Goal: Task Accomplishment & Management: Use online tool/utility

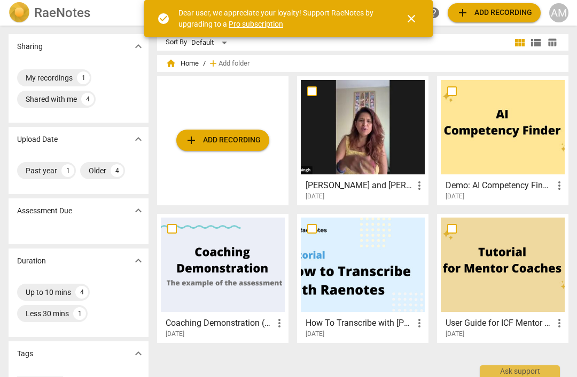
click at [201, 143] on span "add Add recording" at bounding box center [223, 140] width 76 height 13
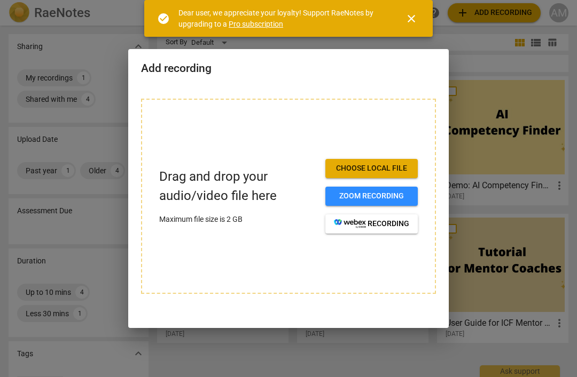
click at [344, 200] on span "Zoom recording" at bounding box center [371, 196] width 75 height 11
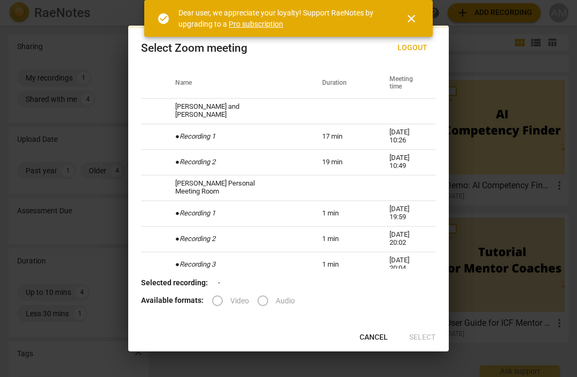
click at [200, 134] on icon "Recording 1" at bounding box center [197, 136] width 36 height 8
radio input "true"
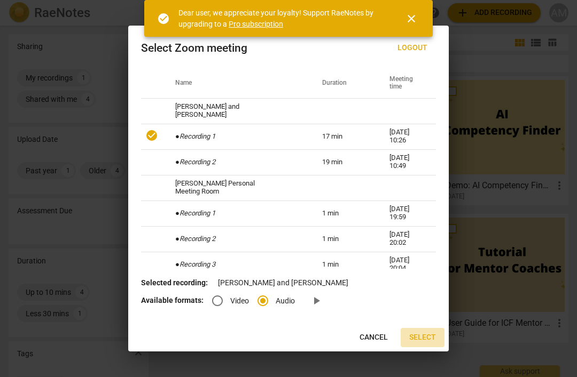
click at [422, 335] on span "Select" at bounding box center [422, 338] width 27 height 11
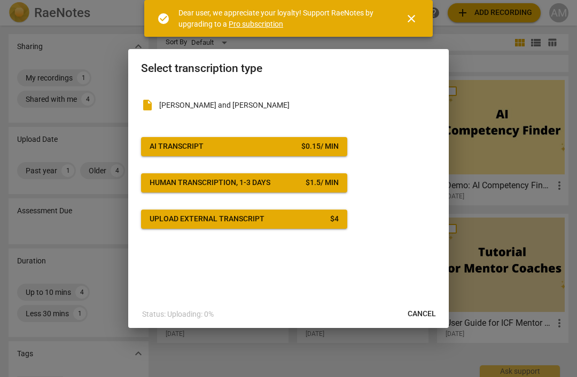
click at [164, 223] on div "Upload external transcript" at bounding box center [206, 219] width 115 height 11
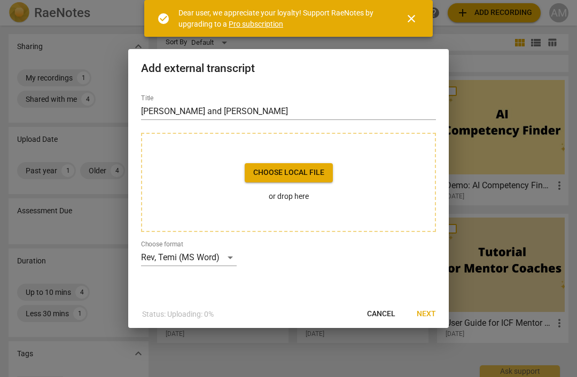
click at [321, 164] on button "Choose local file" at bounding box center [288, 172] width 88 height 19
click at [543, 188] on div at bounding box center [288, 188] width 577 height 377
click at [430, 311] on span "Next" at bounding box center [425, 314] width 19 height 11
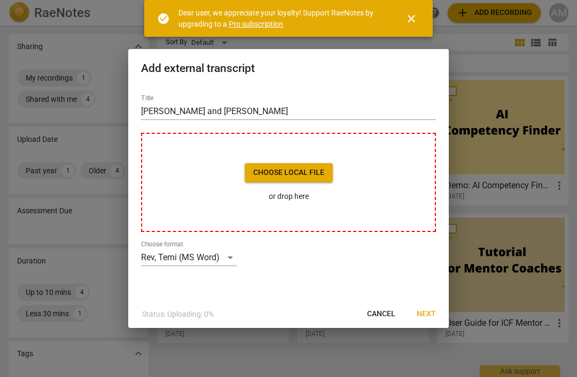
click at [376, 311] on span "Cancel" at bounding box center [381, 314] width 28 height 11
click at [385, 314] on span "Cancel" at bounding box center [381, 314] width 28 height 11
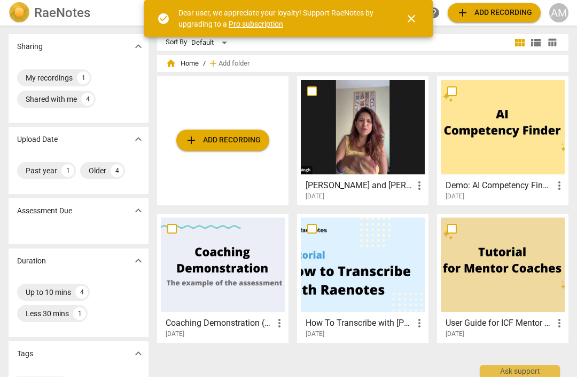
click at [223, 143] on span "add Add recording" at bounding box center [223, 140] width 76 height 13
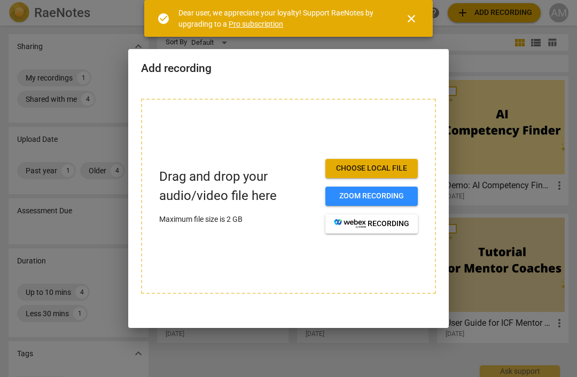
click at [393, 193] on span "Zoom recording" at bounding box center [371, 196] width 75 height 11
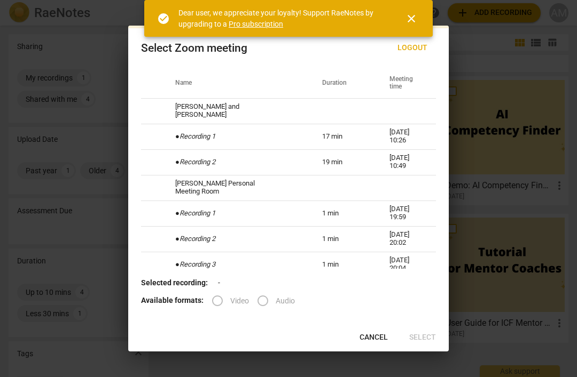
click at [193, 135] on icon "Recording 1" at bounding box center [197, 136] width 36 height 8
radio input "true"
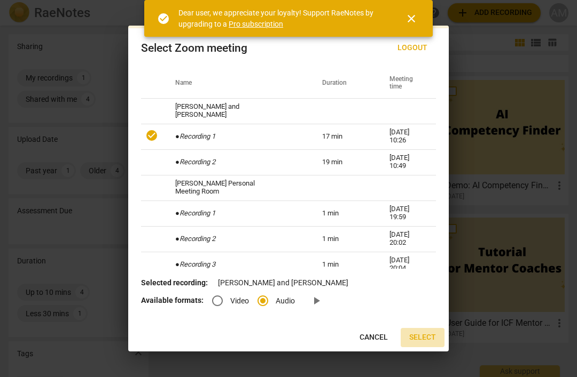
click at [422, 339] on span "Select" at bounding box center [422, 338] width 27 height 11
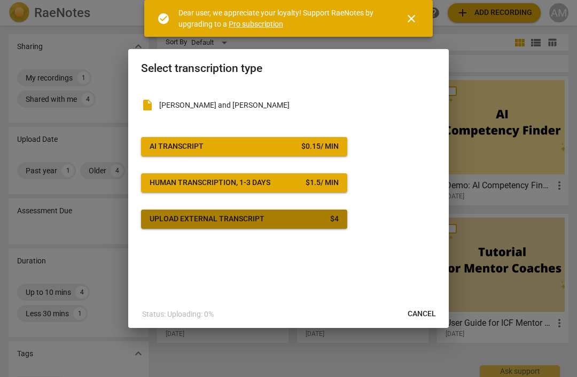
click at [176, 214] on div "Upload external transcript" at bounding box center [206, 219] width 115 height 11
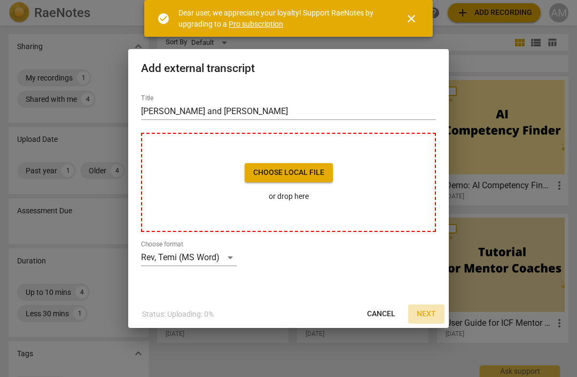
click at [428, 318] on span "Next" at bounding box center [425, 314] width 19 height 11
click at [310, 178] on button "Choose local file" at bounding box center [288, 172] width 88 height 19
click at [387, 314] on span "Cancel" at bounding box center [381, 314] width 28 height 11
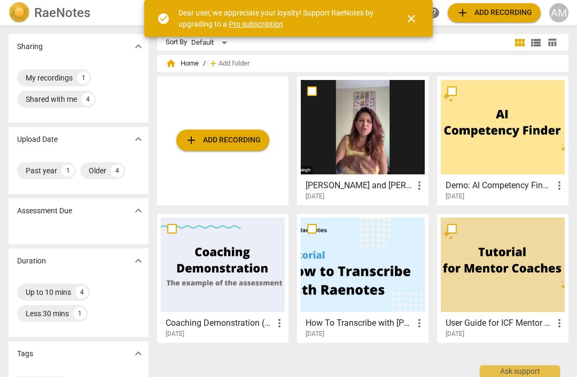
click at [509, 8] on span "add Add recording" at bounding box center [494, 12] width 76 height 13
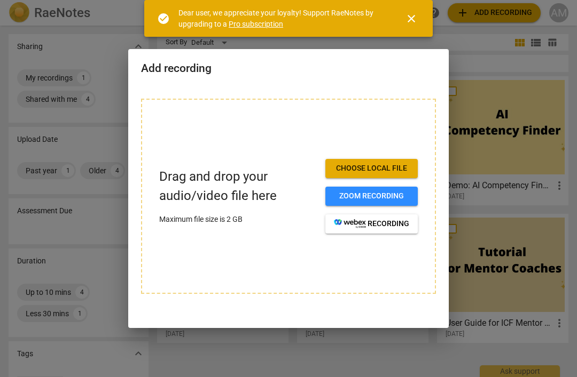
click at [396, 194] on span "Zoom recording" at bounding box center [371, 196] width 75 height 11
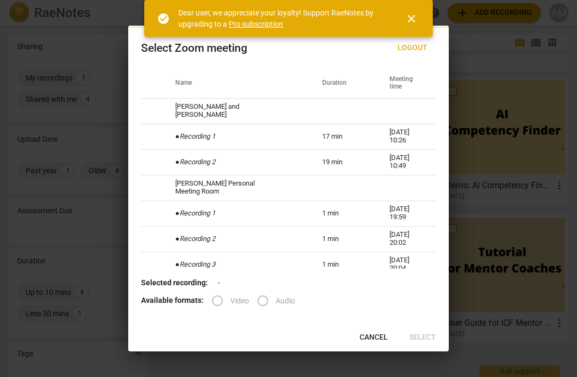
click at [333, 137] on td "17 min" at bounding box center [342, 137] width 67 height 26
radio input "true"
click at [413, 341] on span "Select" at bounding box center [422, 338] width 27 height 11
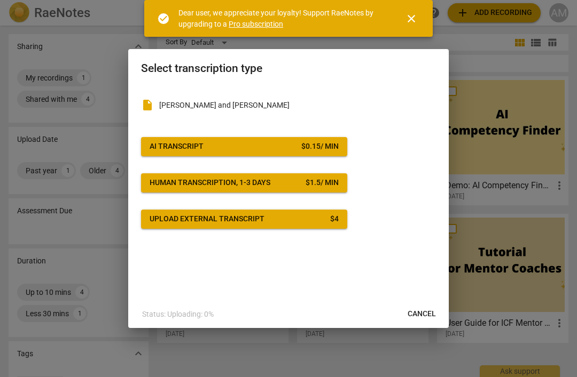
click at [335, 143] on div "$ 0.15 / min" at bounding box center [319, 146] width 37 height 11
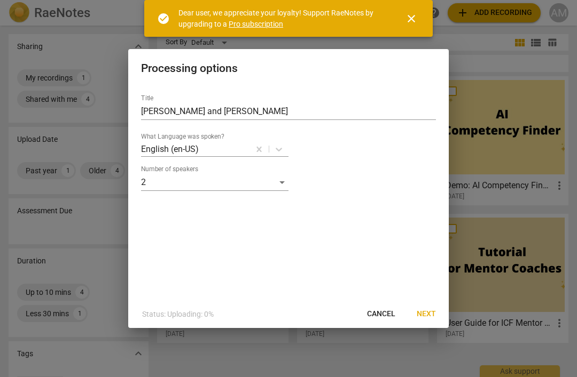
click at [429, 311] on span "Next" at bounding box center [425, 314] width 19 height 11
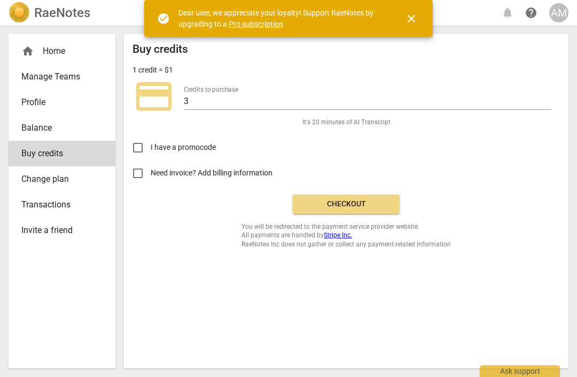
click at [383, 204] on span "Checkout" at bounding box center [346, 204] width 90 height 11
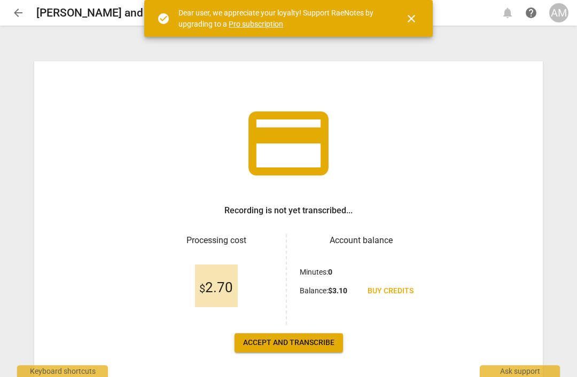
click at [251, 348] on span "Accept and transcribe" at bounding box center [288, 343] width 91 height 11
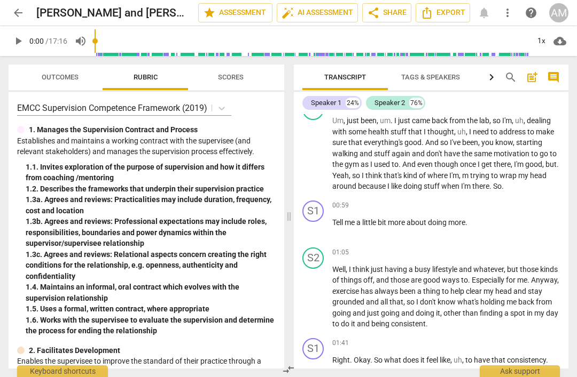
scroll to position [255, 0]
click at [436, 72] on span "Tags & Speakers" at bounding box center [430, 77] width 84 height 14
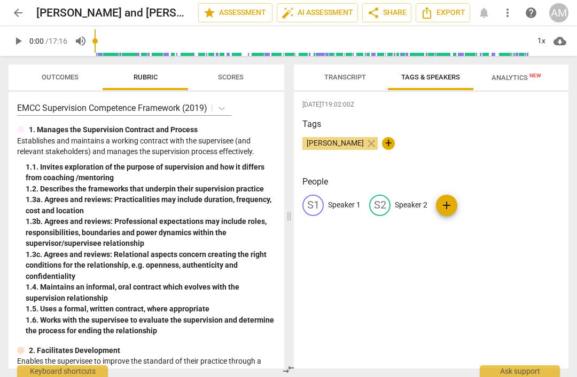
click at [448, 202] on span "add" at bounding box center [446, 205] width 13 height 13
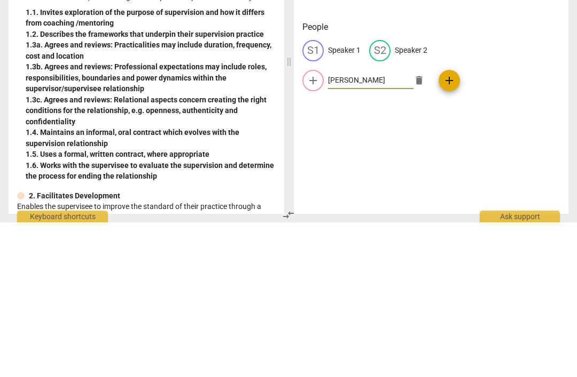
type input "[PERSON_NAME]"
click at [485, 195] on div "S1 Speaker 1 S2 Speaker 2 add [PERSON_NAME] add" at bounding box center [430, 225] width 257 height 60
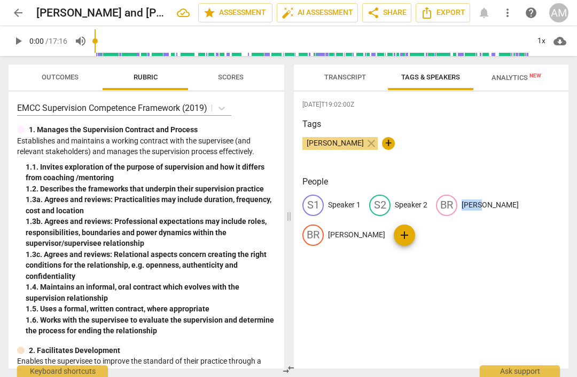
click at [530, 277] on div "[DATE]T19:02:00Z Tags [PERSON_NAME] close + People S1 Speaker 1 S2 Speaker 2 BR…" at bounding box center [431, 230] width 274 height 277
click at [388, 208] on div "S2" at bounding box center [379, 205] width 21 height 21
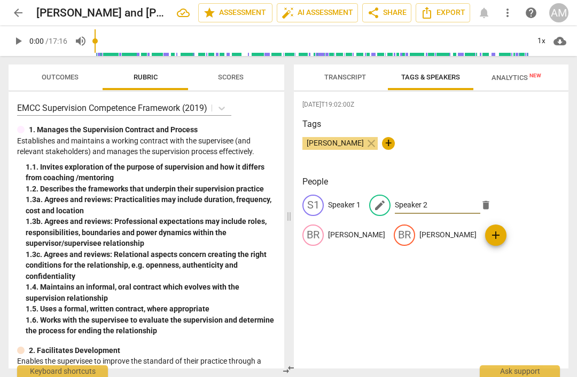
click at [547, 139] on div "[PERSON_NAME] close +" at bounding box center [430, 147] width 257 height 21
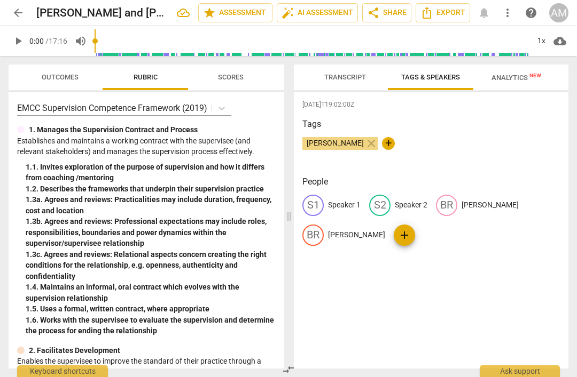
click at [415, 214] on div "S2 Speaker 2" at bounding box center [398, 205] width 58 height 21
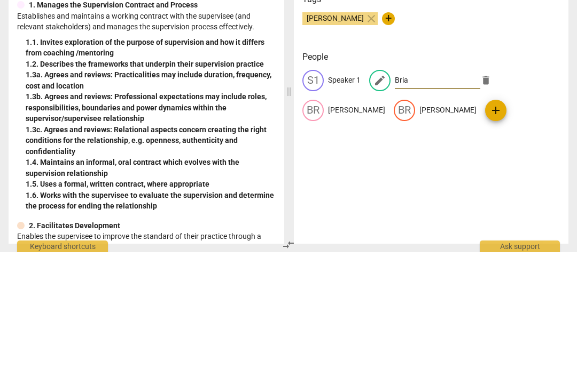
type input "[PERSON_NAME]"
click at [472, 176] on div "People S1 Speaker 1 edit [PERSON_NAME] BR [PERSON_NAME] BR [PERSON_NAME] add" at bounding box center [430, 220] width 257 height 88
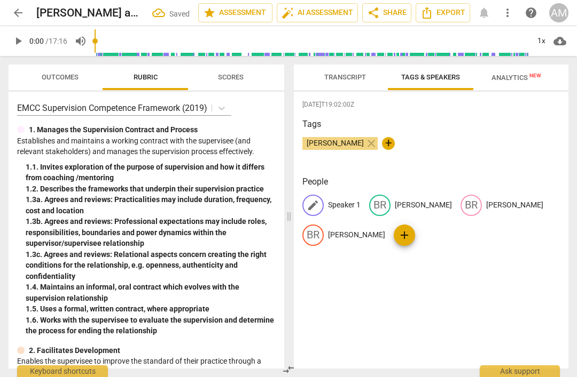
click at [352, 204] on p "Speaker 1" at bounding box center [344, 205] width 33 height 11
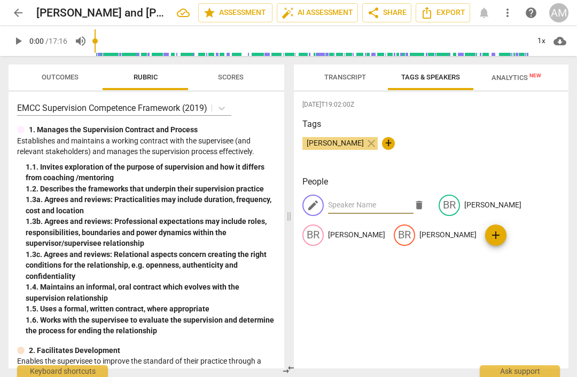
click at [361, 208] on input "text" at bounding box center [370, 205] width 85 height 17
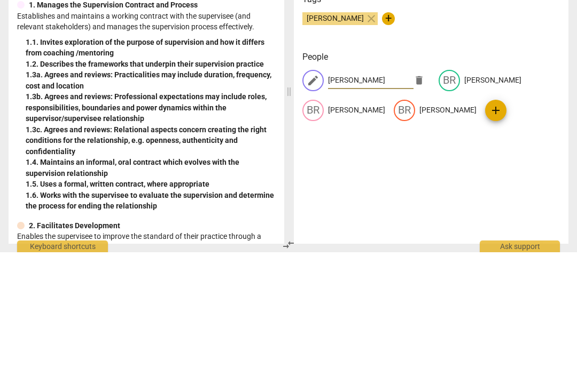
type input "[PERSON_NAME]"
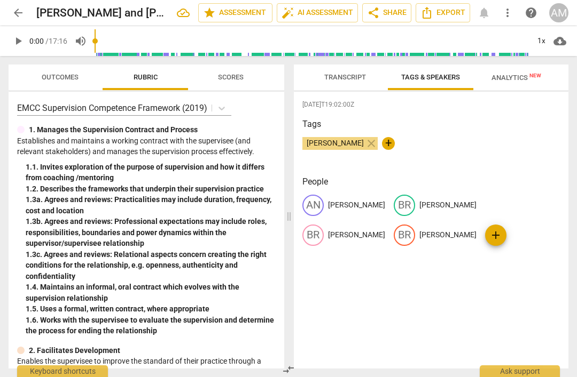
click at [393, 211] on div "BR [PERSON_NAME]" at bounding box center [434, 205] width 83 height 21
click at [456, 136] on div "Tags [PERSON_NAME] close +" at bounding box center [430, 142] width 257 height 49
click at [383, 145] on span "+" at bounding box center [388, 143] width 13 height 13
click at [382, 147] on span "+" at bounding box center [388, 143] width 13 height 13
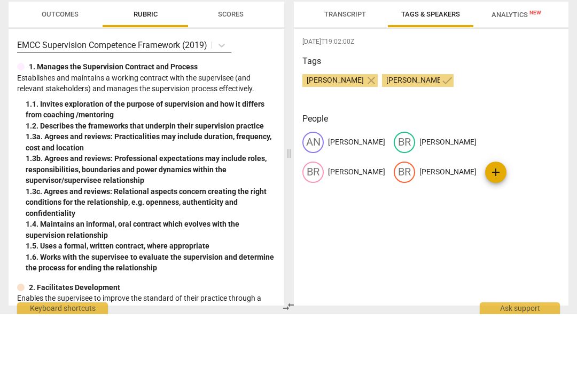
type input "[PERSON_NAME]"
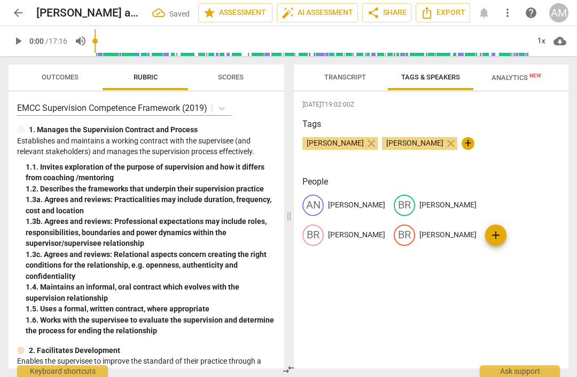
click at [345, 72] on span "Transcript" at bounding box center [344, 77] width 67 height 14
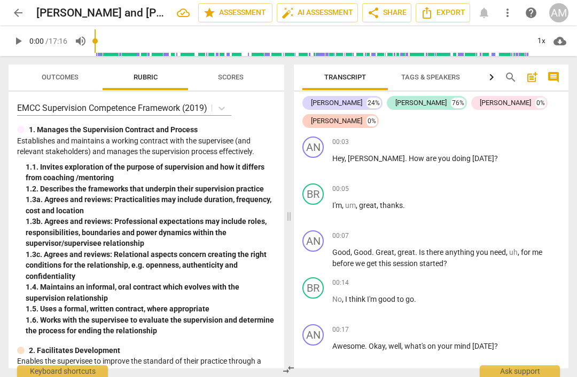
scroll to position [0, 0]
click at [529, 76] on span "post_add" at bounding box center [531, 77] width 13 height 13
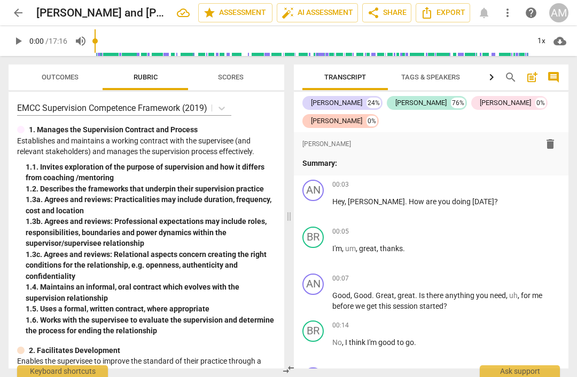
click at [530, 75] on span "post_add" at bounding box center [531, 77] width 13 height 13
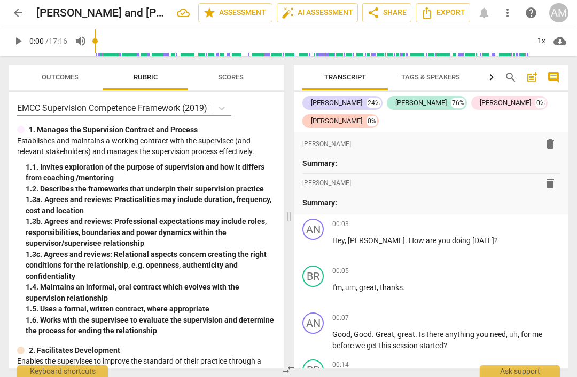
click at [554, 77] on span "comment" at bounding box center [553, 77] width 13 height 13
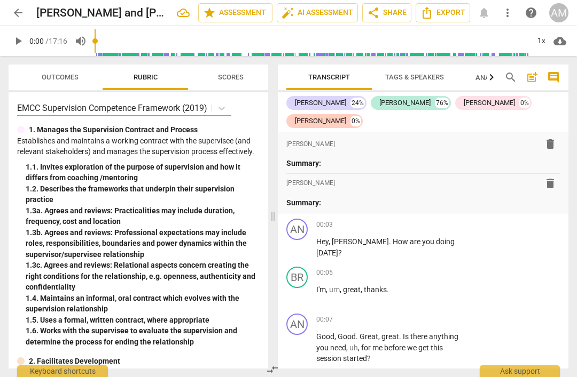
click at [566, 36] on span "cloud_download" at bounding box center [559, 41] width 17 height 13
click at [477, 241] on div at bounding box center [288, 188] width 577 height 377
click at [392, 11] on span "share Share" at bounding box center [387, 12] width 40 height 13
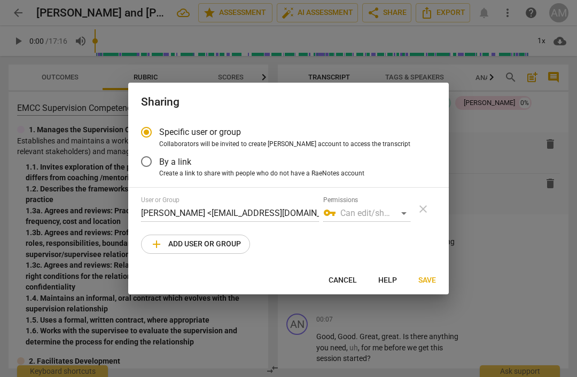
radio input "false"
click at [146, 164] on input "By a link" at bounding box center [146, 162] width 26 height 26
radio input "false"
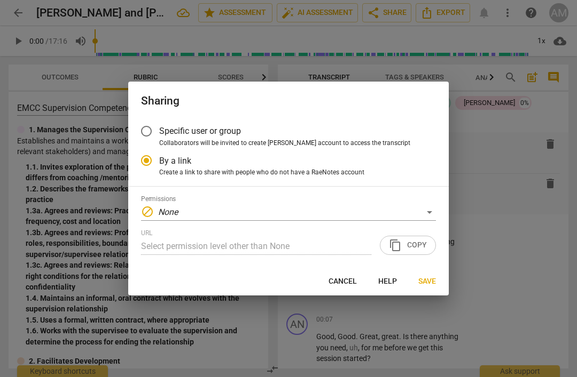
click at [143, 133] on input "Specific user or group" at bounding box center [146, 132] width 26 height 26
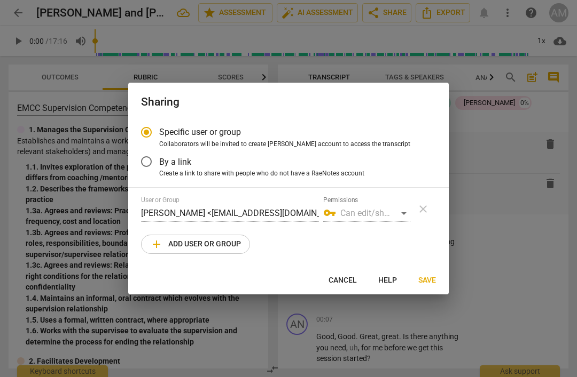
click at [408, 211] on div "vpn_key Can edit/share" at bounding box center [366, 213] width 87 height 17
click at [425, 281] on span "Save" at bounding box center [427, 280] width 18 height 11
radio input "false"
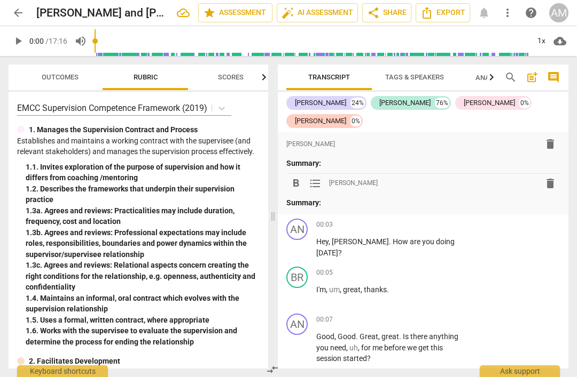
click at [383, 15] on span "share Share" at bounding box center [387, 12] width 40 height 13
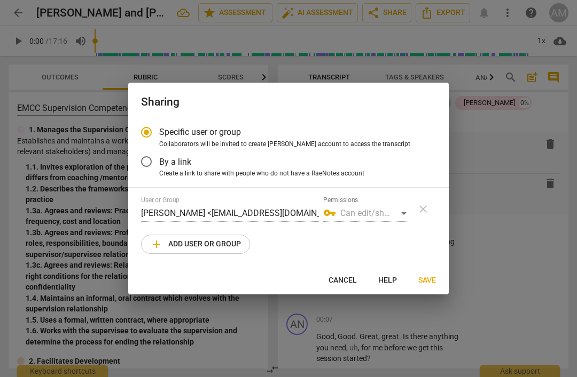
click at [167, 247] on span "add Add user or group" at bounding box center [195, 244] width 91 height 13
radio input "false"
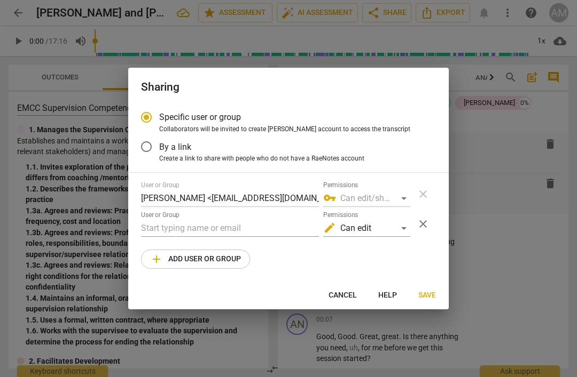
click at [154, 226] on input "text" at bounding box center [230, 228] width 178 height 17
click at [152, 222] on input "text" at bounding box center [230, 228] width 178 height 17
paste input "mailto:[EMAIL_ADDRESS][DOMAIN_NAME]"
click at [160, 234] on input "mailto:[EMAIL_ADDRESS][DOMAIN_NAME]" at bounding box center [230, 228] width 178 height 17
type input "[EMAIL_ADDRESS][DOMAIN_NAME]"
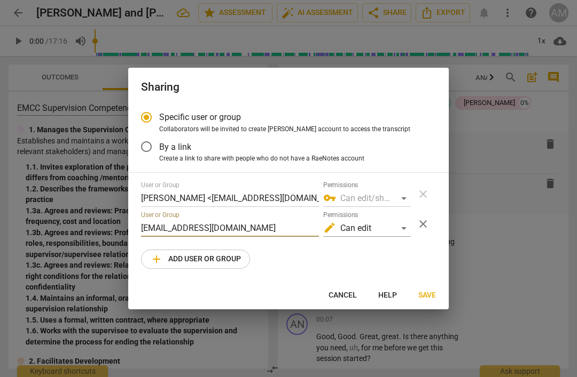
click at [431, 289] on button "Save" at bounding box center [426, 295] width 35 height 19
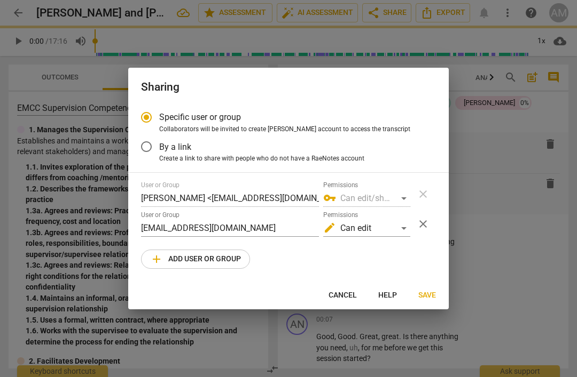
radio input "false"
type input "[PERSON_NAME] <[PERSON_NAME][EMAIL_ADDRESS][DOMAIN_NAME]>"
